Goal: Navigation & Orientation: Find specific page/section

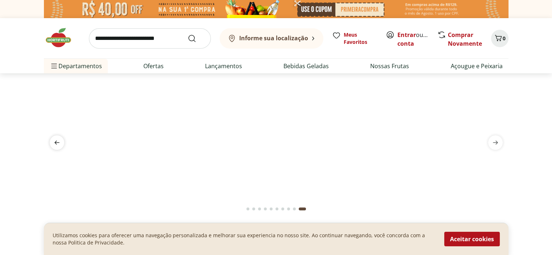
click at [58, 142] on icon "previous" at bounding box center [57, 142] width 9 height 9
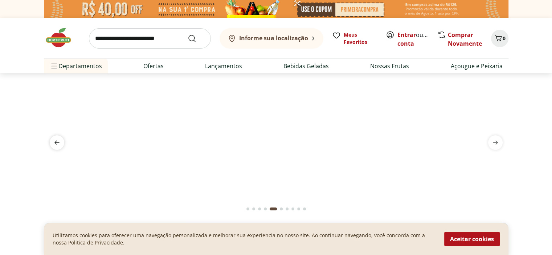
click at [58, 142] on icon "previous" at bounding box center [57, 142] width 9 height 9
click at [496, 144] on icon "next" at bounding box center [495, 143] width 5 height 4
click at [56, 141] on icon "previous" at bounding box center [56, 143] width 5 height 4
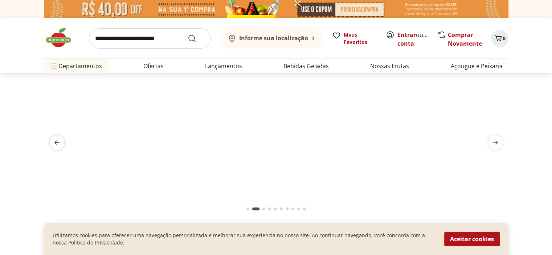
click at [56, 141] on icon "previous" at bounding box center [56, 143] width 5 height 4
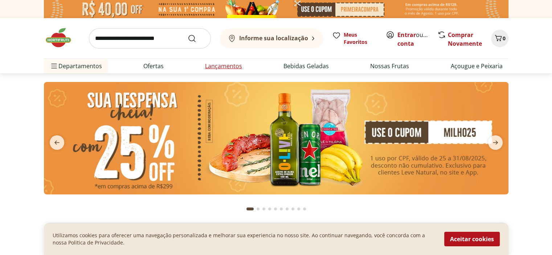
click at [223, 66] on link "Lançamentos" at bounding box center [223, 66] width 37 height 9
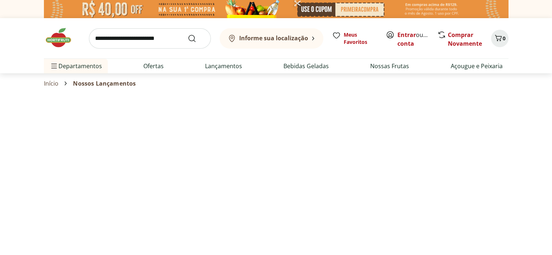
select select "**********"
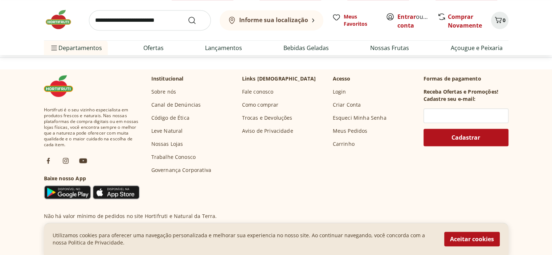
scroll to position [596, 0]
